Goal: Navigation & Orientation: Find specific page/section

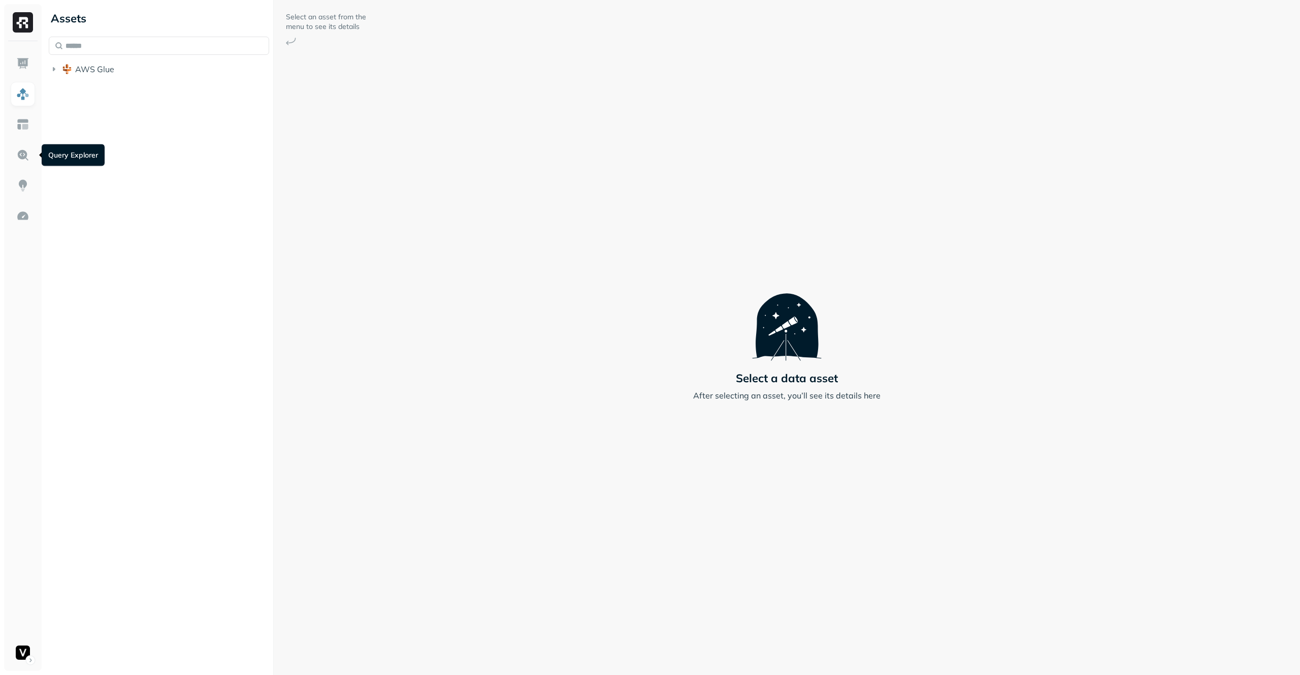
click at [70, 132] on div "Assets AWS Glue" at bounding box center [159, 337] width 229 height 675
click at [129, 81] on div "Assets AWS Glue" at bounding box center [159, 41] width 229 height 83
click at [134, 68] on button "AWS Glue" at bounding box center [159, 69] width 220 height 16
click at [123, 87] on span "adn_lakehouse_bronze" at bounding box center [128, 88] width 87 height 10
click at [159, 89] on span "adn_lakehouse_bronze" at bounding box center [128, 88] width 87 height 10
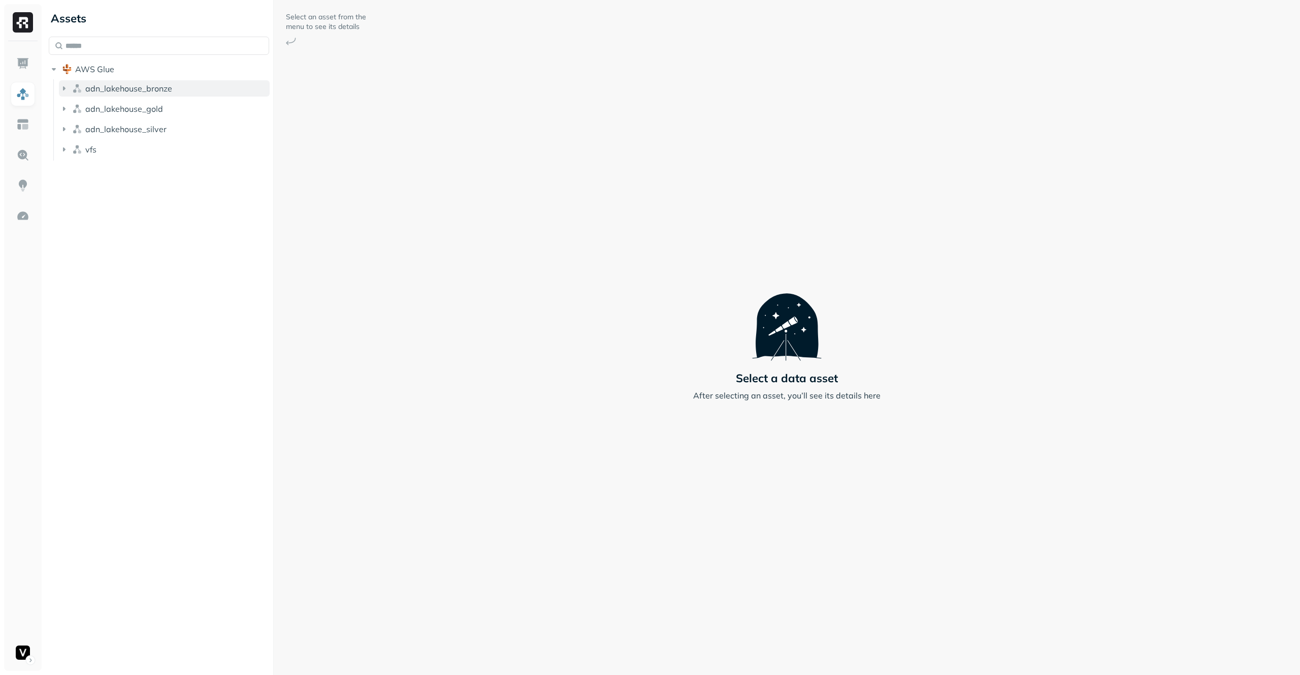
click at [159, 89] on span "adn_lakehouse_bronze" at bounding box center [128, 88] width 87 height 10
click at [161, 110] on button "Tables ( 52 )" at bounding box center [169, 108] width 201 height 16
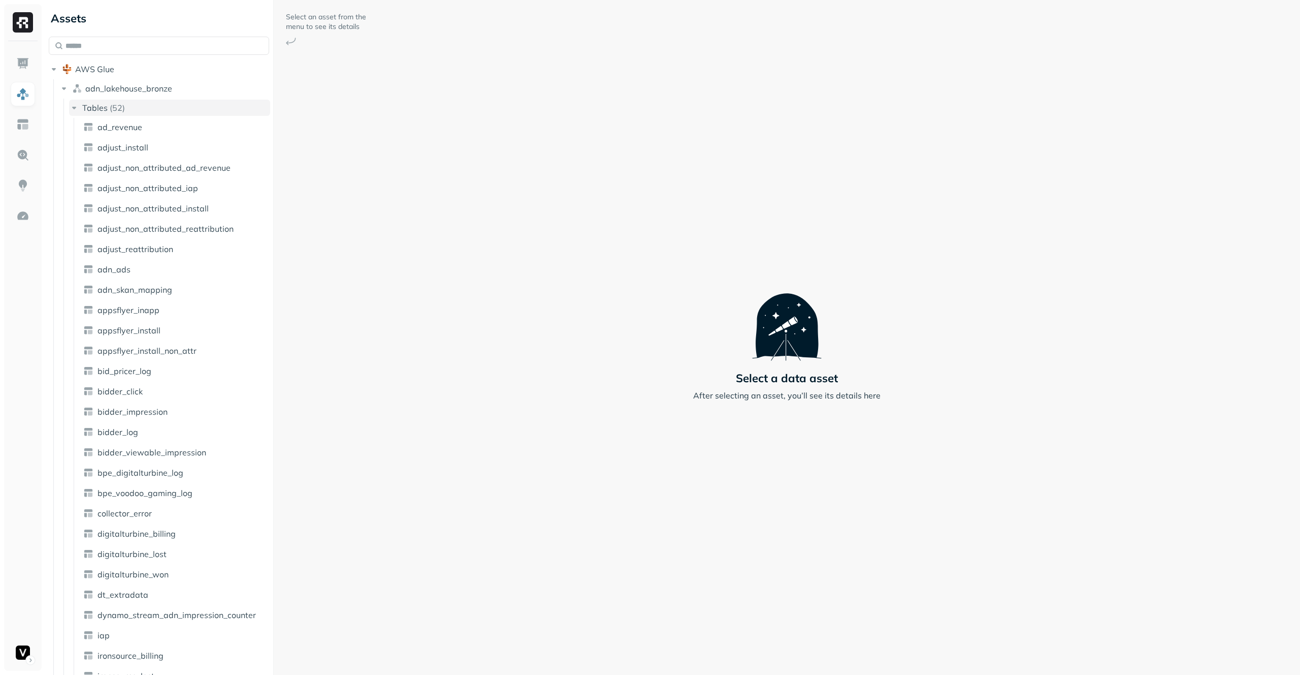
scroll to position [1, 0]
click at [118, 102] on p "( 52 )" at bounding box center [117, 107] width 15 height 10
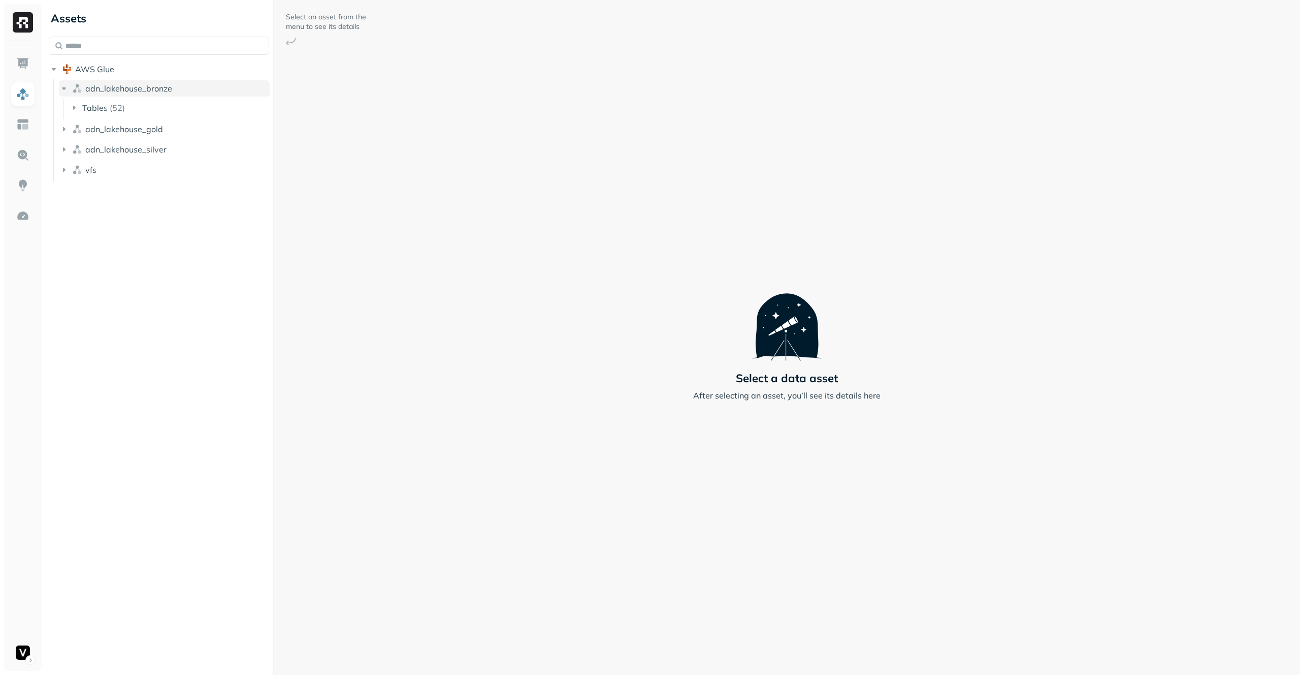
click at [134, 89] on span "adn_lakehouse_bronze" at bounding box center [128, 88] width 87 height 10
click at [146, 128] on span "adn_lakehouse_gold" at bounding box center [124, 129] width 78 height 10
click at [135, 196] on button "adn_lakehouse_silver" at bounding box center [164, 190] width 211 height 16
click at [133, 211] on button "Tables ( 107 )" at bounding box center [169, 209] width 201 height 16
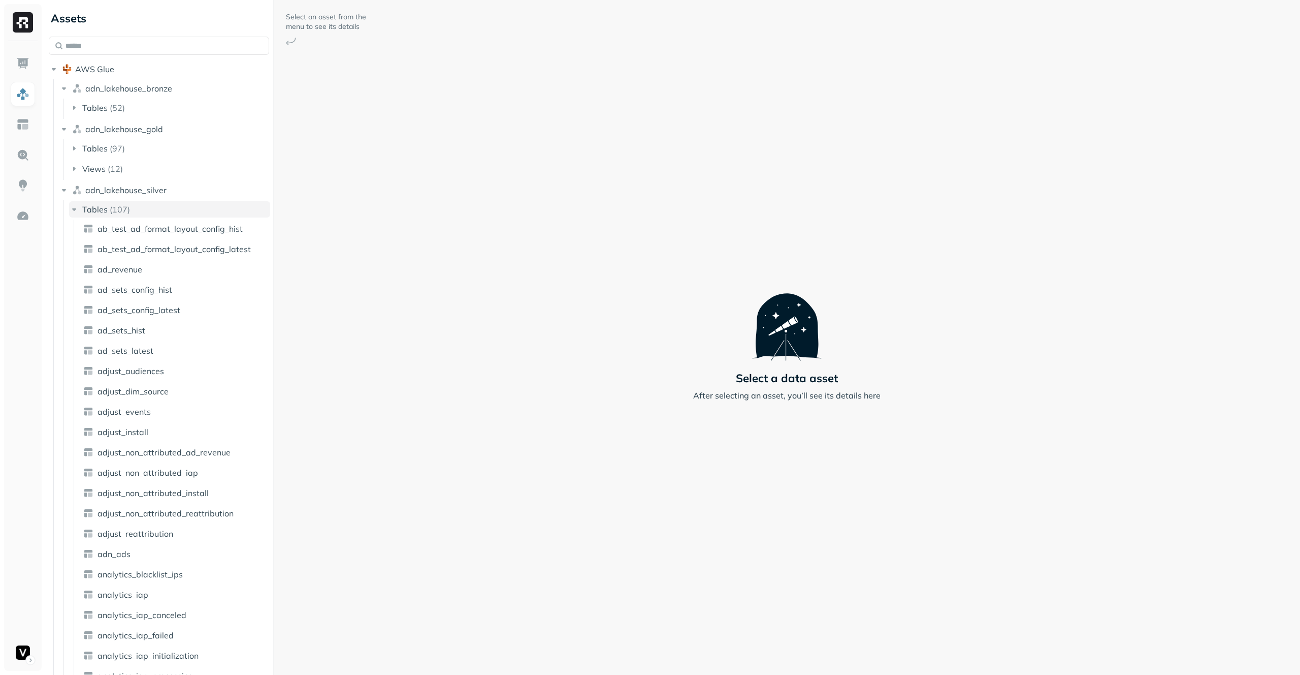
click at [165, 208] on button "Tables ( 107 )" at bounding box center [169, 209] width 201 height 16
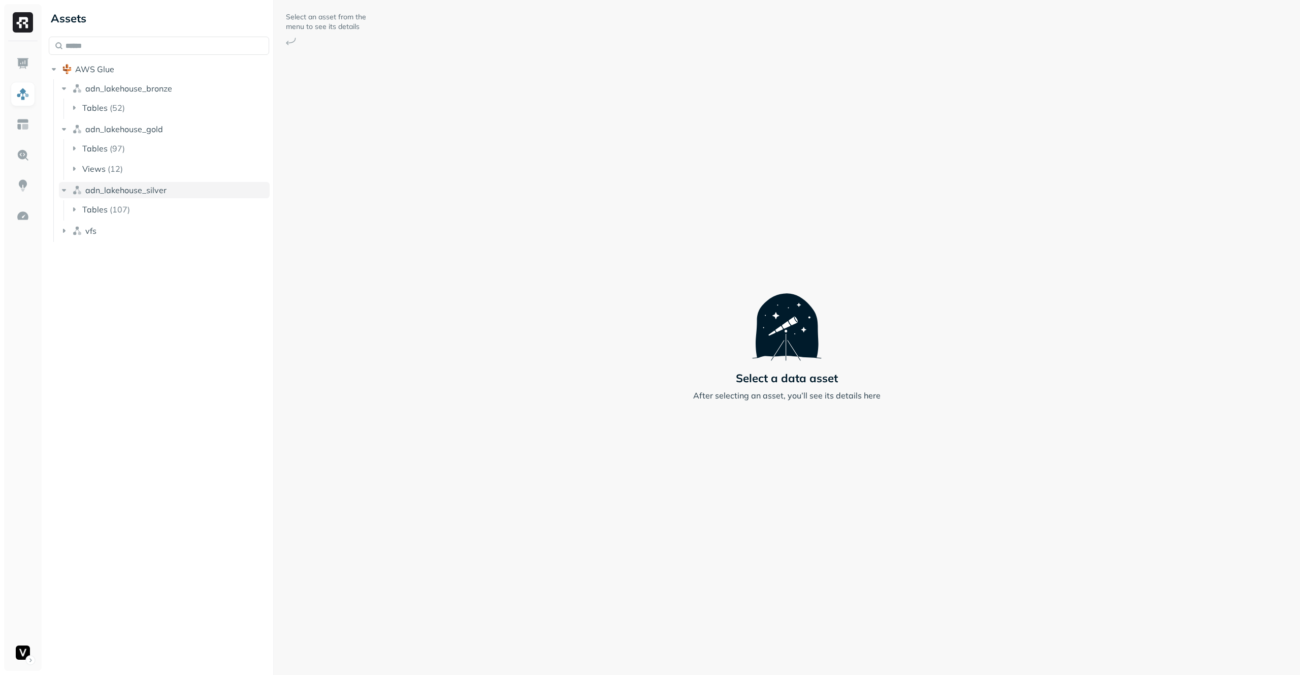
click at [175, 196] on button "adn_lakehouse_silver" at bounding box center [164, 190] width 211 height 16
click at [149, 213] on button "vfs" at bounding box center [164, 210] width 211 height 16
click at [176, 213] on button "vfs" at bounding box center [164, 210] width 211 height 16
click at [179, 136] on button "adn_lakehouse_gold" at bounding box center [164, 129] width 211 height 16
click at [182, 84] on button "adn_lakehouse_bronze" at bounding box center [164, 88] width 211 height 16
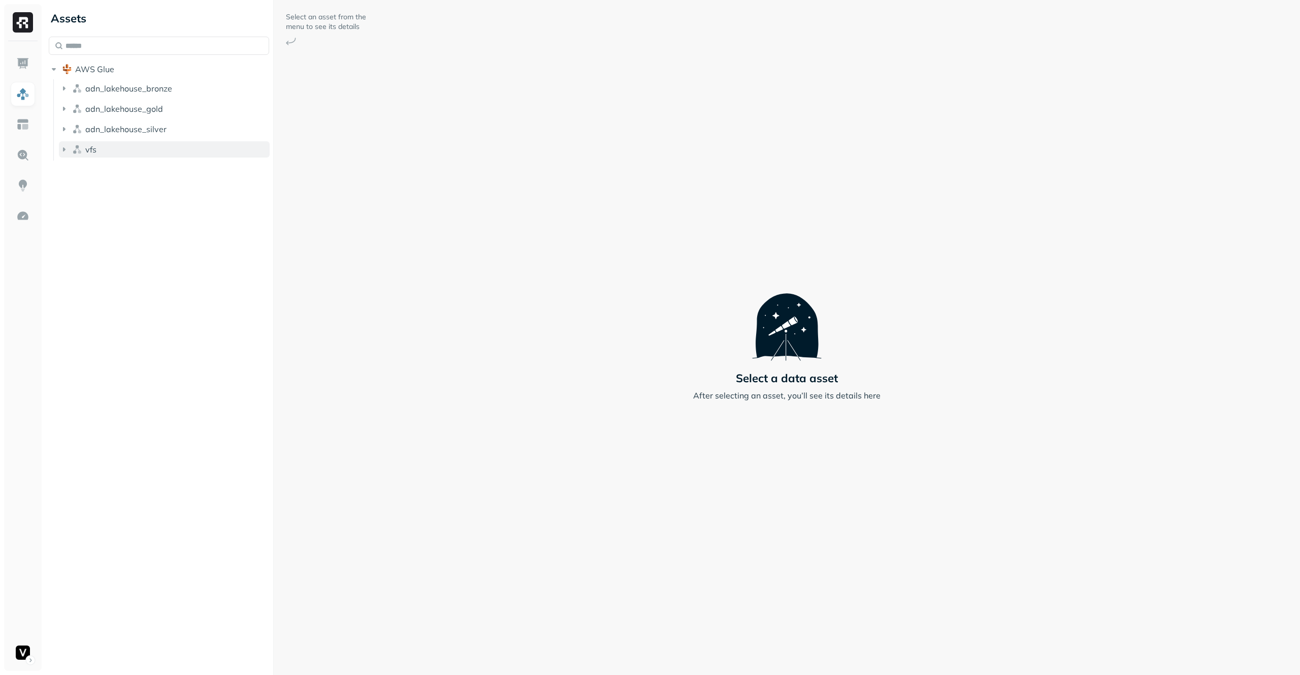
click at [162, 144] on button "vfs" at bounding box center [164, 149] width 211 height 16
click at [186, 132] on button "adn_lakehouse_silver" at bounding box center [164, 129] width 211 height 16
click at [170, 200] on ul "adn_lakehouse_bronze adn_lakehouse_gold adn_lakehouse_silver Tables ( 107 ) vfs…" at bounding box center [161, 140] width 216 height 122
click at [172, 196] on button "Tables ( 55 )" at bounding box center [169, 189] width 201 height 16
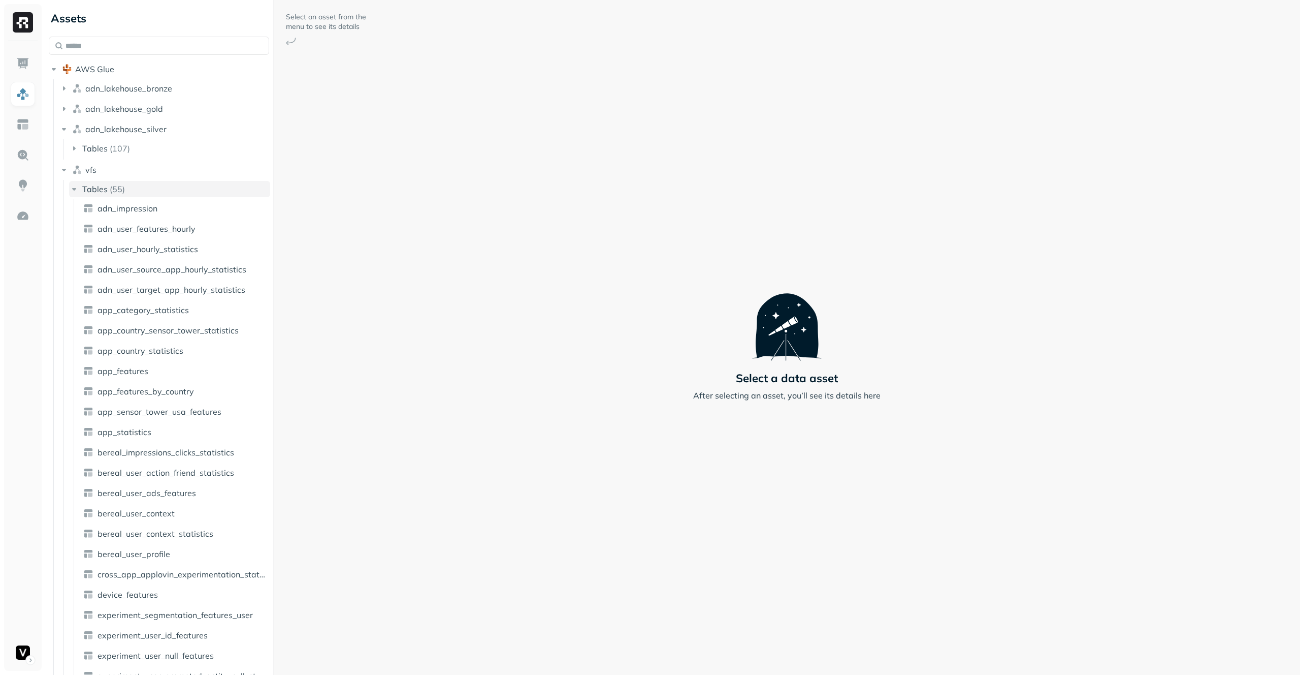
click at [166, 187] on button "Tables ( 55 )" at bounding box center [169, 189] width 201 height 16
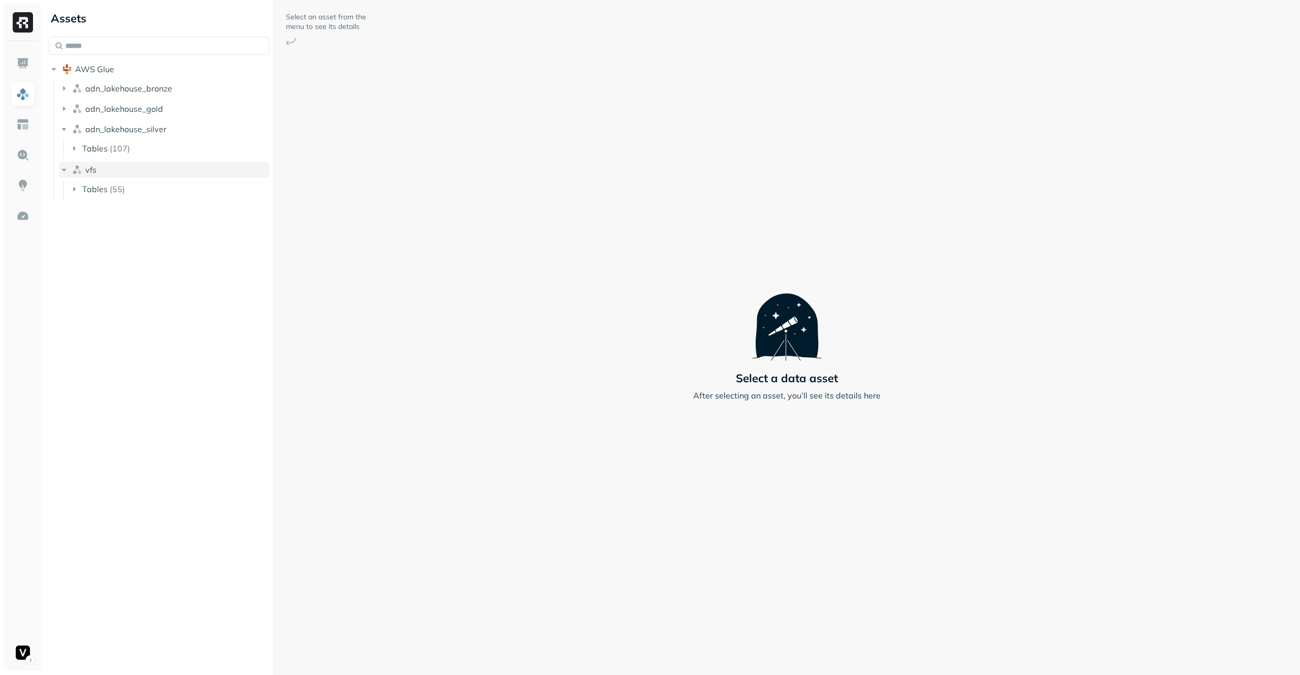
click at [163, 170] on button "vfs" at bounding box center [164, 170] width 211 height 16
click at [171, 130] on button "adn_lakehouse_silver" at bounding box center [164, 129] width 211 height 16
click at [171, 97] on li "adn_lakehouse_bronze" at bounding box center [164, 89] width 211 height 18
click at [171, 106] on button "adn_lakehouse_gold" at bounding box center [164, 109] width 211 height 16
click at [185, 110] on button "adn_lakehouse_gold" at bounding box center [164, 109] width 211 height 16
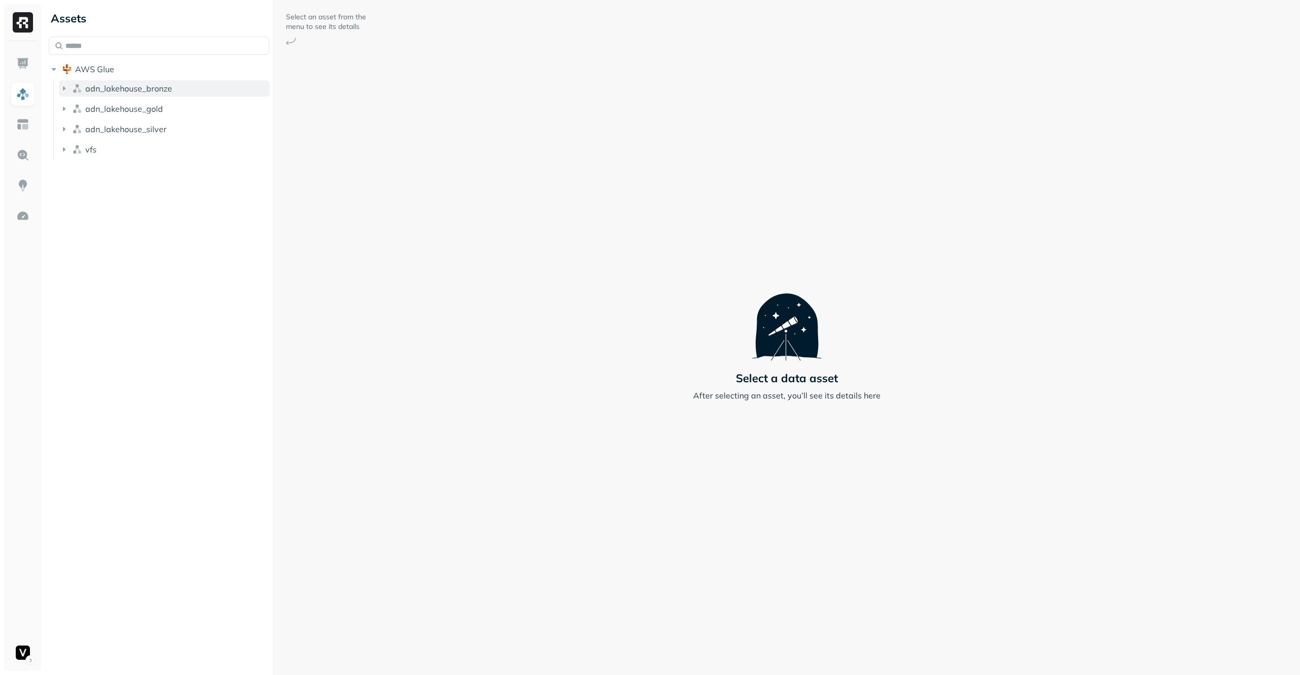
click at [216, 83] on button "adn_lakehouse_bronze" at bounding box center [164, 88] width 211 height 16
click at [215, 84] on button "adn_lakehouse_bronze" at bounding box center [164, 88] width 211 height 16
